Goal: Task Accomplishment & Management: Manage account settings

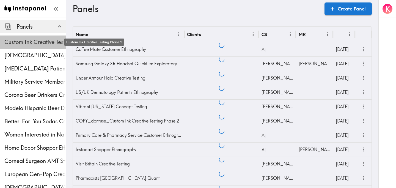
click at [33, 40] on span "Custom Ink Creative Testing Phase 2" at bounding box center [34, 42] width 61 height 8
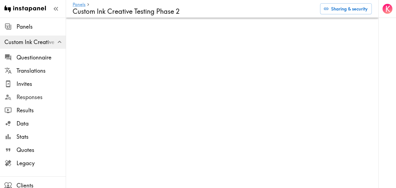
click at [31, 98] on span "Responses" at bounding box center [40, 97] width 49 height 8
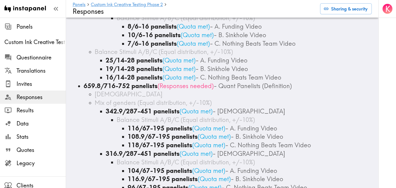
scroll to position [557, 0]
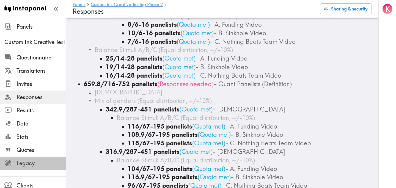
click at [48, 163] on span "Legacy" at bounding box center [40, 163] width 49 height 8
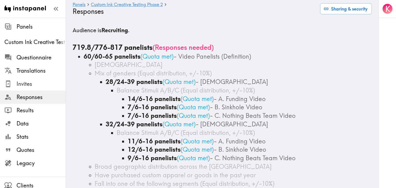
click at [24, 88] on span "Invites" at bounding box center [40, 84] width 49 height 10
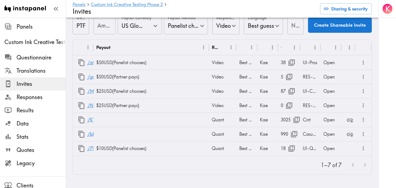
scroll to position [24, 0]
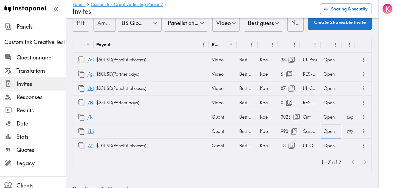
click at [330, 132] on div "Open" at bounding box center [330, 131] width 21 height 14
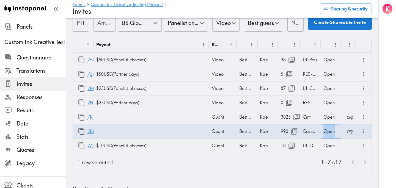
click at [330, 132] on div "Open" at bounding box center [330, 131] width 21 height 14
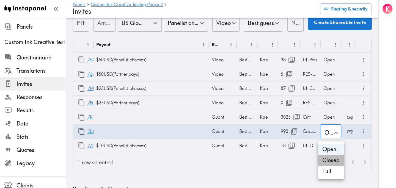
click at [339, 159] on li "Closed" at bounding box center [331, 159] width 26 height 11
type input "Closed"
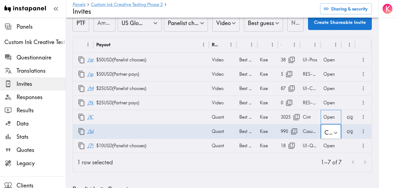
click at [326, 117] on div "Open" at bounding box center [330, 117] width 21 height 14
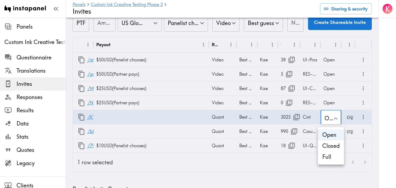
click at [337, 146] on li "Closed" at bounding box center [331, 145] width 26 height 11
type input "Closed"
click at [329, 101] on div "Open" at bounding box center [330, 102] width 21 height 14
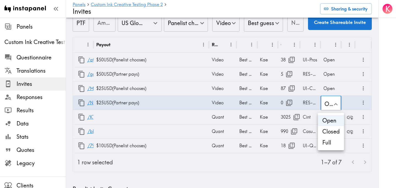
click at [335, 133] on li "Closed" at bounding box center [331, 131] width 26 height 11
type input "Closed"
click at [328, 88] on div at bounding box center [198, 94] width 396 height 188
click at [328, 88] on div "Open" at bounding box center [330, 88] width 21 height 14
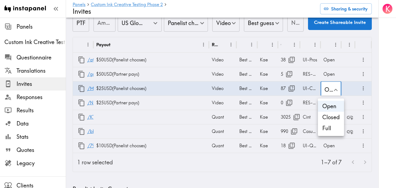
click at [331, 115] on li "Closed" at bounding box center [331, 117] width 26 height 11
type input "Closed"
click at [326, 74] on div "Open" at bounding box center [330, 74] width 21 height 14
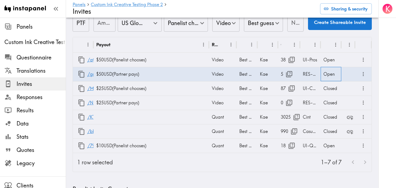
click at [326, 74] on div "Open" at bounding box center [330, 74] width 21 height 14
click at [332, 104] on li "Closed" at bounding box center [331, 102] width 26 height 11
type input "Closed"
click at [328, 59] on div at bounding box center [198, 94] width 396 height 188
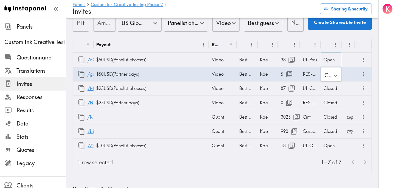
click at [328, 59] on div "Open" at bounding box center [330, 59] width 21 height 14
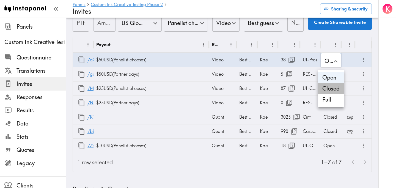
click at [333, 87] on li "Closed" at bounding box center [331, 88] width 26 height 11
click at [333, 79] on li "Open" at bounding box center [331, 77] width 26 height 11
type input "Open"
click at [281, 167] on div at bounding box center [198, 94] width 396 height 188
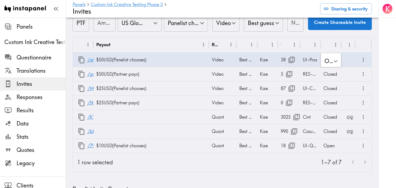
click at [198, 161] on div "1–7 of 7" at bounding box center [244, 162] width 254 height 19
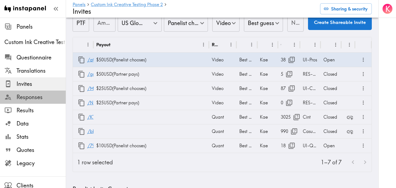
click at [43, 97] on span "Responses" at bounding box center [40, 97] width 49 height 8
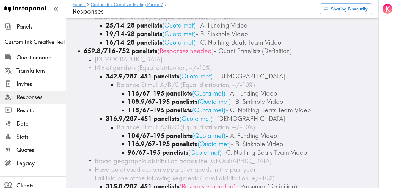
scroll to position [590, 0]
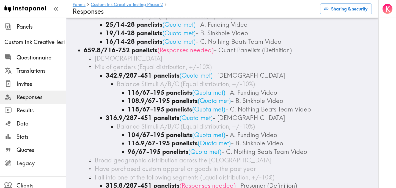
click at [27, 167] on span "Legacy" at bounding box center [40, 163] width 49 height 10
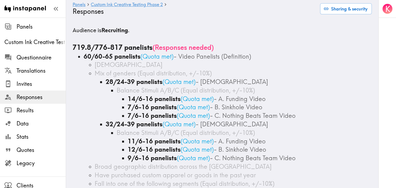
scroll to position [1, 0]
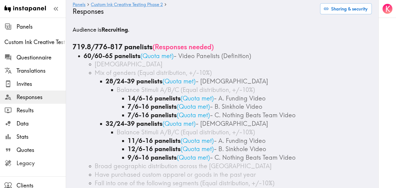
click at [48, 160] on span "Legacy" at bounding box center [40, 163] width 49 height 8
